Goal: Task Accomplishment & Management: Manage account settings

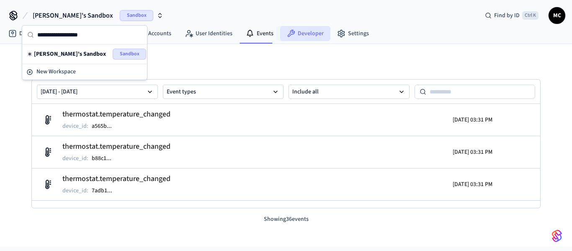
click at [313, 41] on link "Developer" at bounding box center [305, 33] width 50 height 15
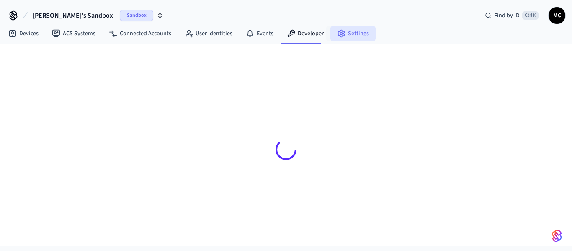
click at [337, 38] on link "Settings" at bounding box center [352, 33] width 45 height 15
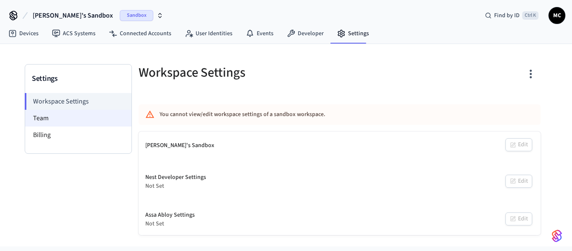
click at [55, 116] on li "Team" at bounding box center [78, 118] width 106 height 17
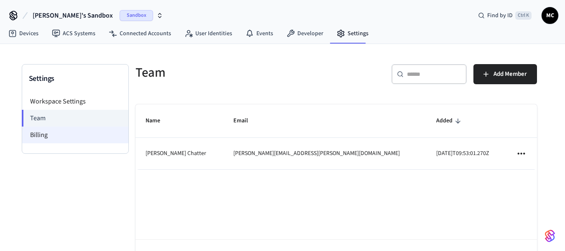
click at [63, 140] on li "Billing" at bounding box center [75, 134] width 106 height 17
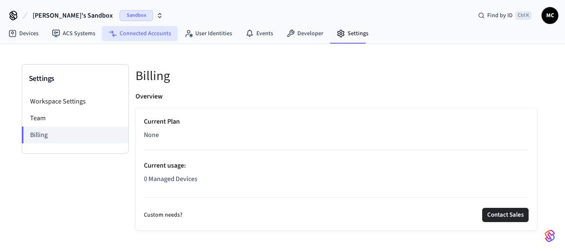
click at [147, 31] on link "Connected Accounts" at bounding box center [140, 33] width 76 height 15
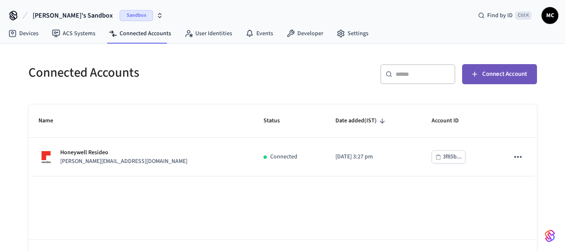
click at [522, 79] on span "Connect Account" at bounding box center [505, 74] width 45 height 11
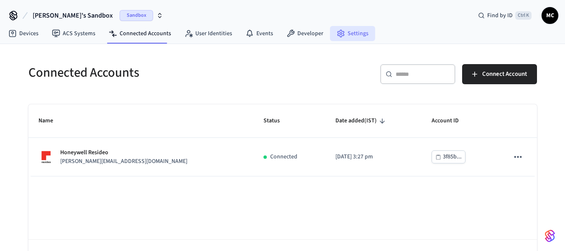
click at [353, 33] on link "Settings" at bounding box center [352, 33] width 45 height 15
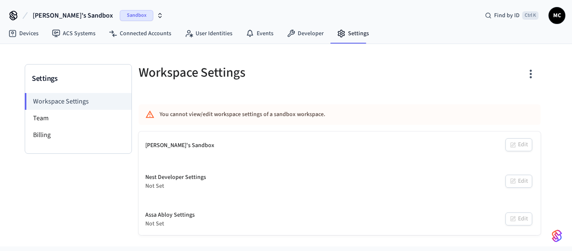
click at [536, 71] on icon "button" at bounding box center [530, 73] width 13 height 13
click at [388, 111] on div at bounding box center [286, 125] width 572 height 251
click at [65, 9] on button "[PERSON_NAME]'s Sandbox Sandbox" at bounding box center [98, 16] width 136 height 18
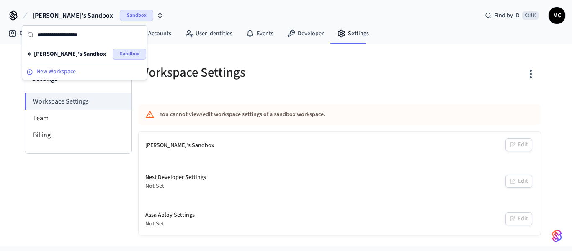
click at [58, 74] on span "New Workspace" at bounding box center [55, 71] width 39 height 9
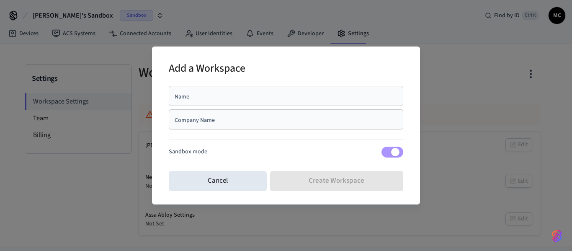
click at [299, 95] on input "Name" at bounding box center [286, 96] width 224 height 8
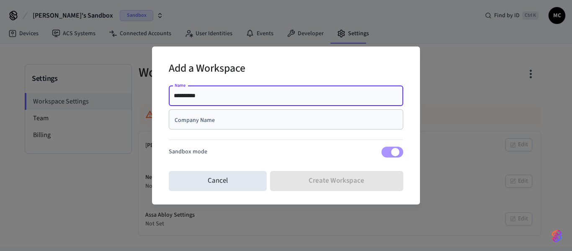
type input "**********"
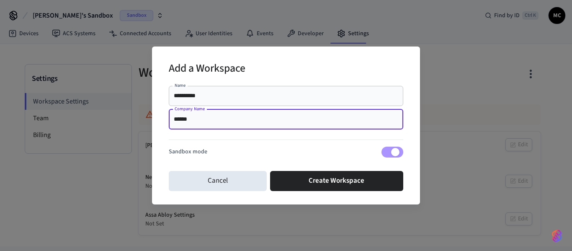
type input "******"
click at [325, 170] on div "Cancel Create Workspace" at bounding box center [286, 180] width 234 height 27
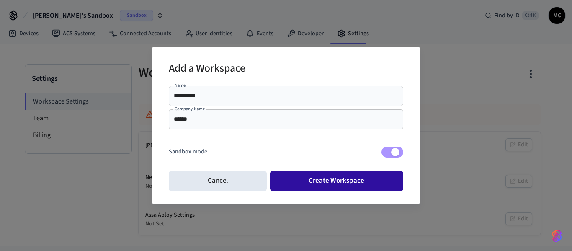
click at [328, 178] on button "Create Workspace" at bounding box center [337, 181] width 134 height 20
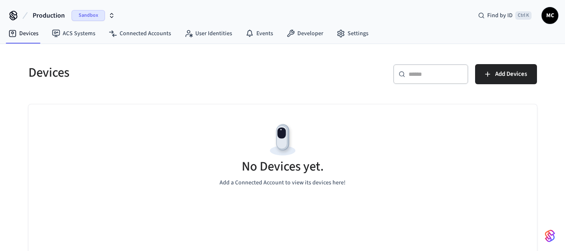
click at [93, 10] on button "Production Sandbox" at bounding box center [73, 16] width 87 height 18
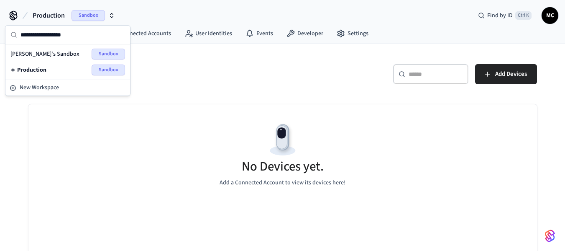
click at [35, 75] on div "Production Sandbox" at bounding box center [67, 69] width 115 height 11
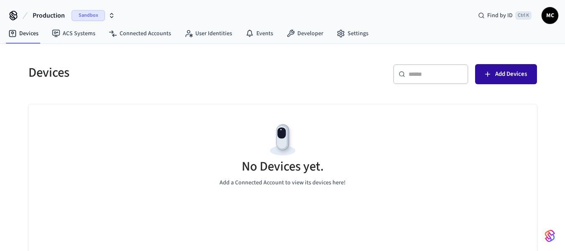
click at [506, 77] on span "Add Devices" at bounding box center [512, 74] width 32 height 11
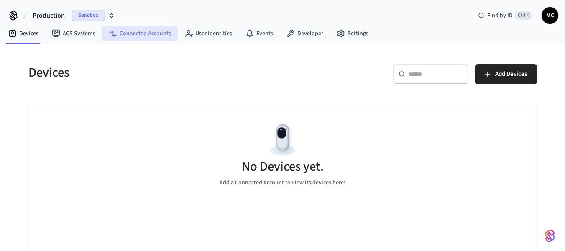
click at [130, 39] on link "Connected Accounts" at bounding box center [140, 33] width 76 height 15
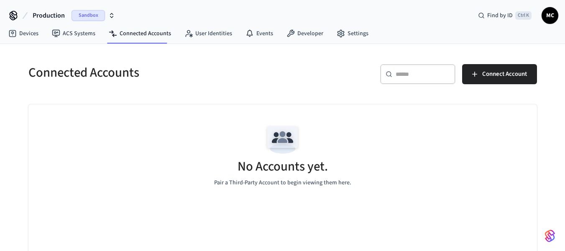
click at [56, 11] on span "Production" at bounding box center [49, 15] width 32 height 10
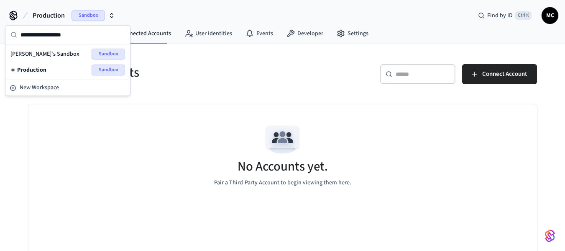
click at [54, 56] on span "[PERSON_NAME]'s Sandbox" at bounding box center [44, 54] width 69 height 8
